Goal: Task Accomplishment & Management: Complete application form

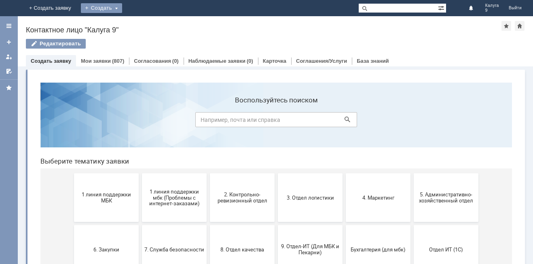
click at [122, 8] on div "Создать" at bounding box center [101, 8] width 41 height 10
click at [144, 22] on link "Заявка" at bounding box center [114, 24] width 62 height 10
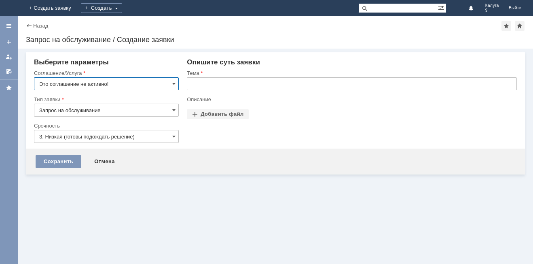
click at [150, 83] on input "Это соглашение не активно!" at bounding box center [106, 83] width 145 height 13
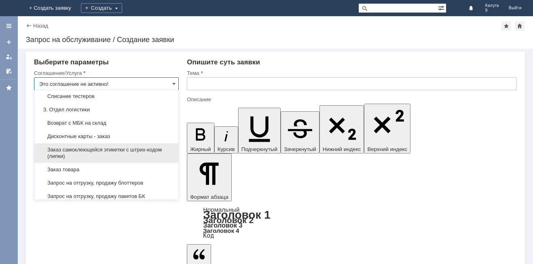
scroll to position [243, 0]
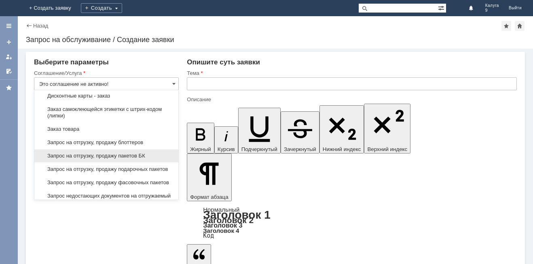
click at [89, 159] on span "Запрос на отгрузку, продажу пакетов БК" at bounding box center [106, 156] width 134 height 6
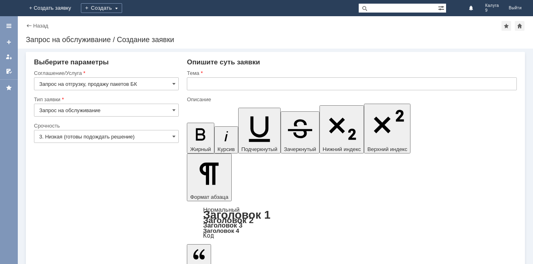
type input "Запрос на отгрузку, продажу пакетов БК"
click at [125, 139] on input "3. Низкая (готовы подождать решение)" at bounding box center [106, 136] width 145 height 13
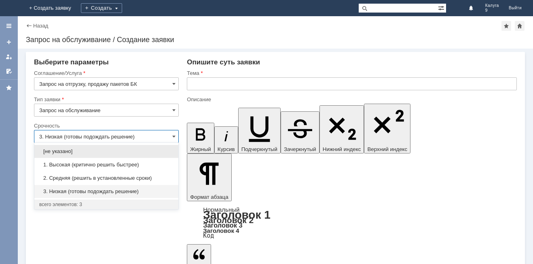
click at [89, 176] on span "2. Средняя (решить в установленные сроки)" at bounding box center [106, 178] width 134 height 6
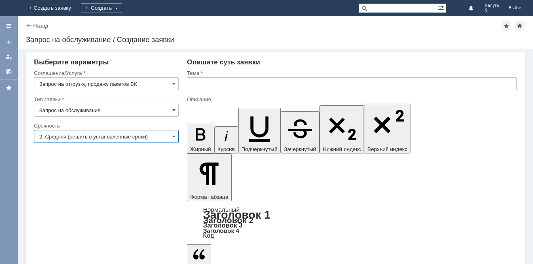
type input "2. Средняя (решить в установленные сроки)"
click at [203, 83] on input "text" at bounding box center [352, 83] width 330 height 13
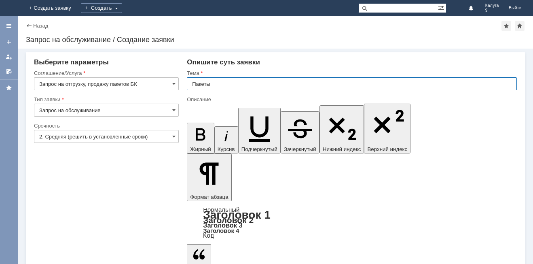
type input "Пакеты"
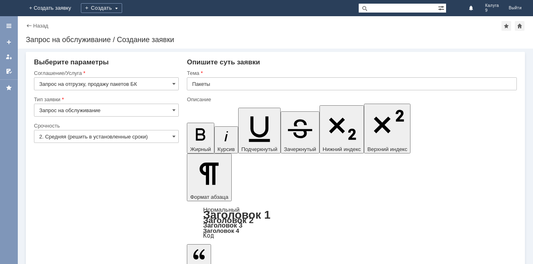
drag, startPoint x: 231, startPoint y: 2182, endPoint x: 235, endPoint y: 2186, distance: 6.3
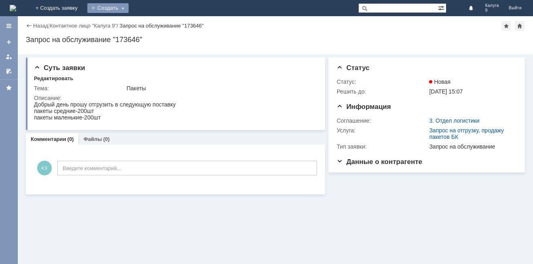
click at [129, 6] on div "Создать" at bounding box center [107, 8] width 41 height 10
click at [151, 24] on link "Заявка" at bounding box center [120, 24] width 62 height 10
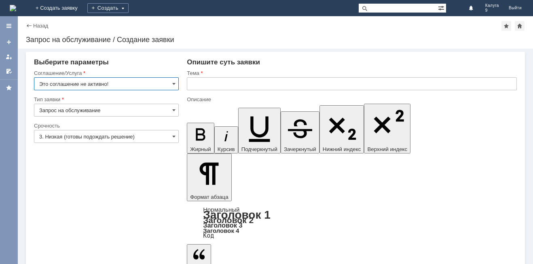
click at [103, 134] on input "3. Низкая (готовы подождать решение)" at bounding box center [106, 136] width 145 height 13
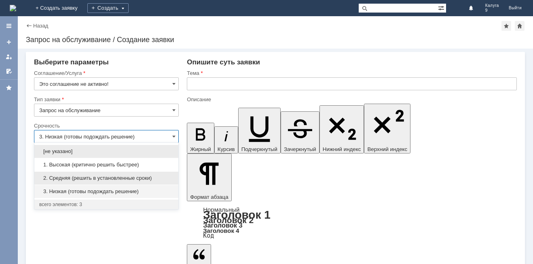
click at [62, 181] on div "2. Средняя (решить в установленные сроки)" at bounding box center [106, 178] width 144 height 13
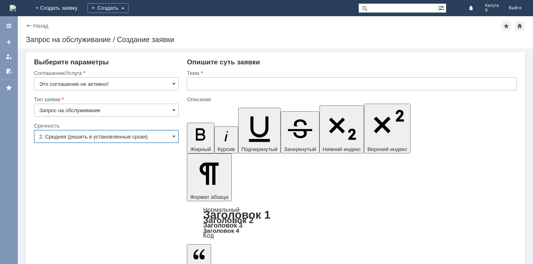
type input "2. Средняя (решить в установленные сроки)"
click at [104, 87] on input "Это соглашение не активно!" at bounding box center [106, 83] width 145 height 13
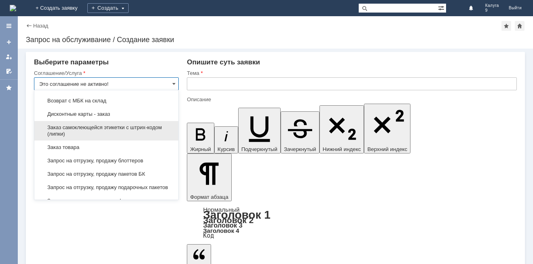
scroll to position [243, 0]
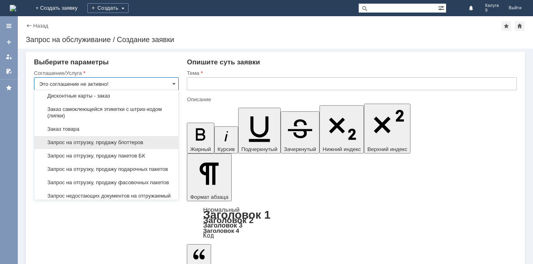
click at [101, 146] on span "Запрос на отгрузку, продажу блоттеров" at bounding box center [106, 142] width 134 height 6
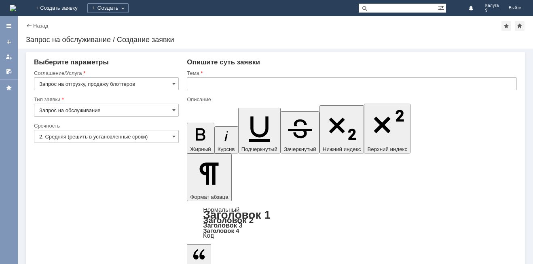
type input "Запрос на отгрузку, продажу блоттеров"
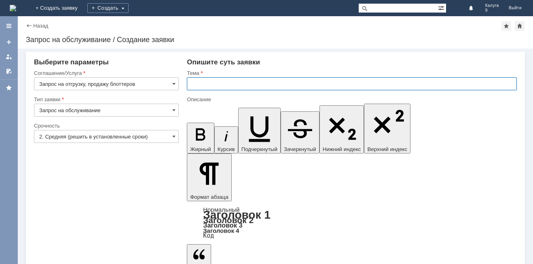
click at [225, 83] on input "text" at bounding box center [352, 83] width 330 height 13
type input "Блоттеры"
